Goal: Task Accomplishment & Management: Manage account settings

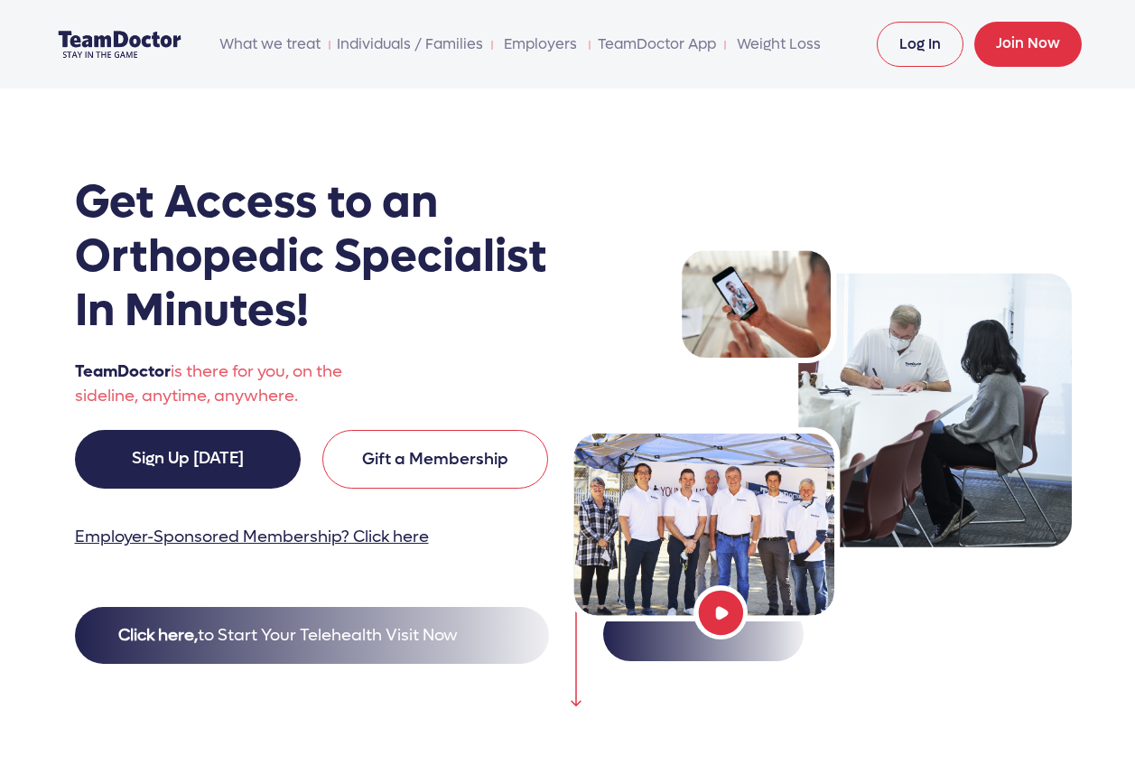
click at [916, 37] on link "Log In" at bounding box center [920, 44] width 87 height 45
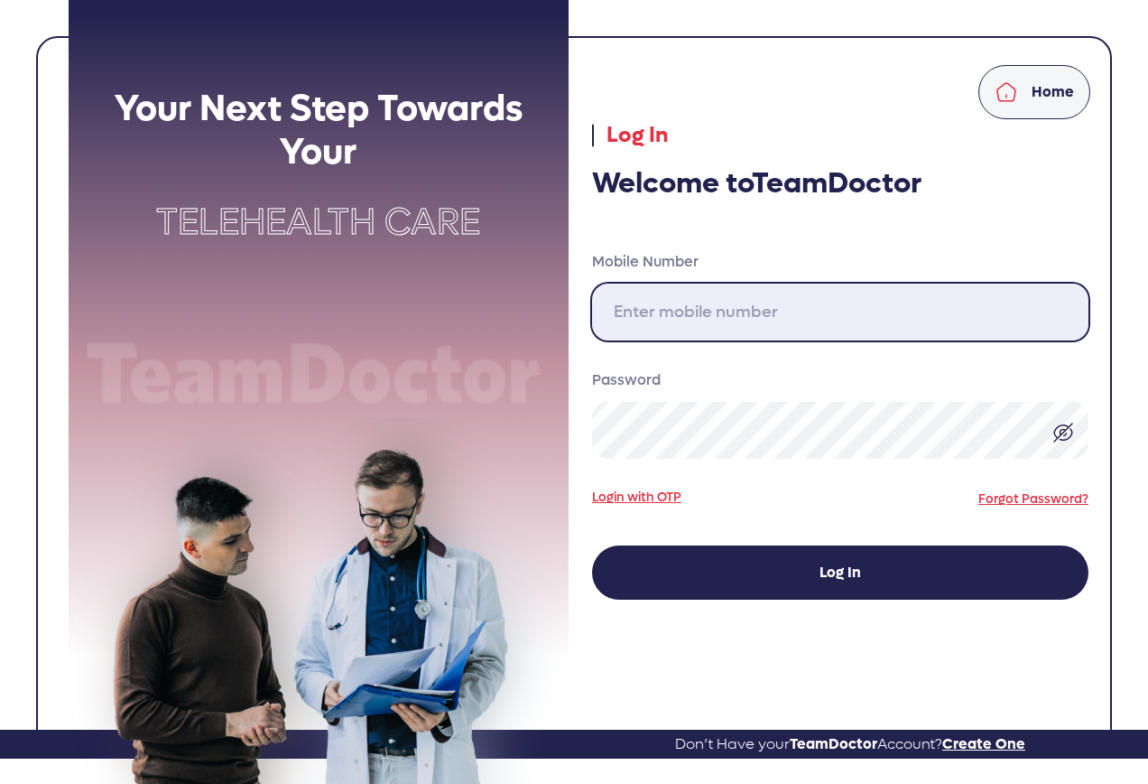
click at [709, 318] on input "Mobile Number" at bounding box center [840, 311] width 496 height 57
type input "[PHONE_NUMBER]"
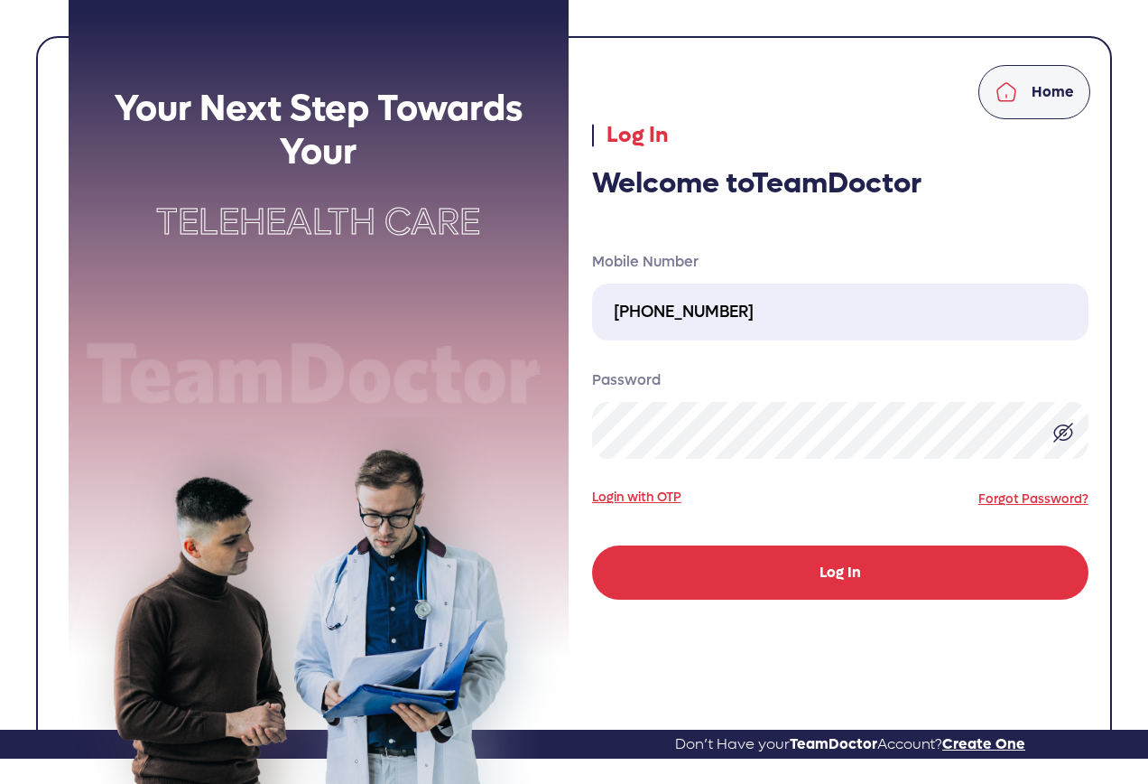
click at [794, 571] on button "Log In" at bounding box center [840, 572] width 496 height 54
click at [837, 561] on button "Log In" at bounding box center [840, 572] width 496 height 54
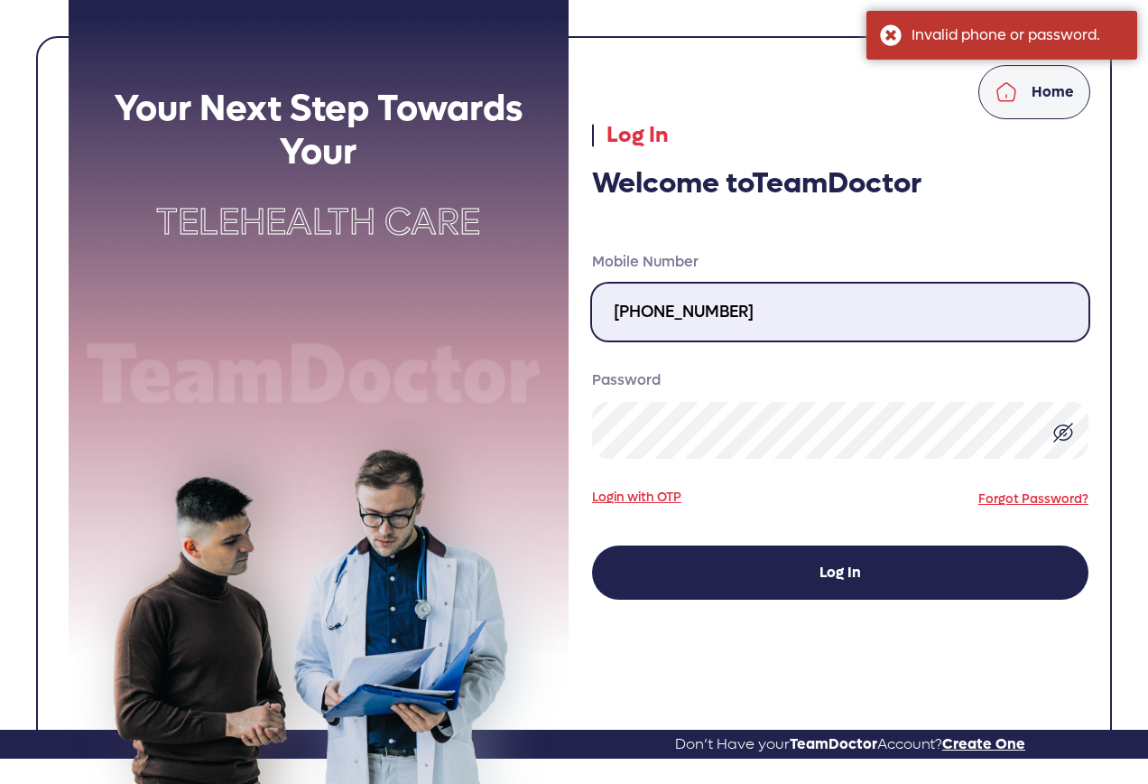
click at [747, 312] on input "[PHONE_NUMBER]" at bounding box center [840, 311] width 496 height 57
drag, startPoint x: 747, startPoint y: 312, endPoint x: 566, endPoint y: 305, distance: 180.7
click at [566, 305] on div "Your Next Step Towards Your Telehealth Care Home Log In Welcome to TeamDoctor M…" at bounding box center [580, 364] width 1044 height 729
